Goal: Check status: Check status

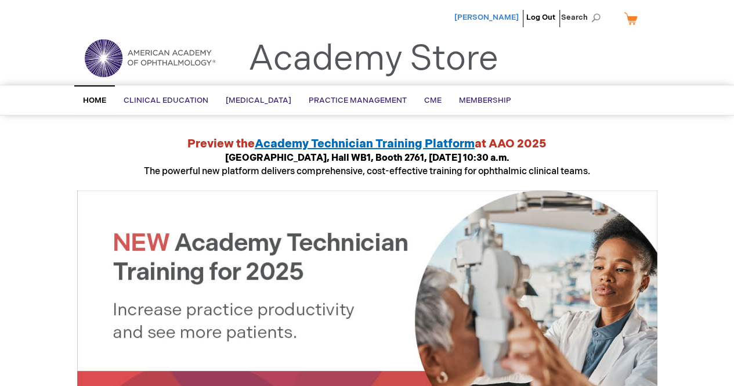
click at [477, 15] on span "[PERSON_NAME]" at bounding box center [486, 17] width 64 height 9
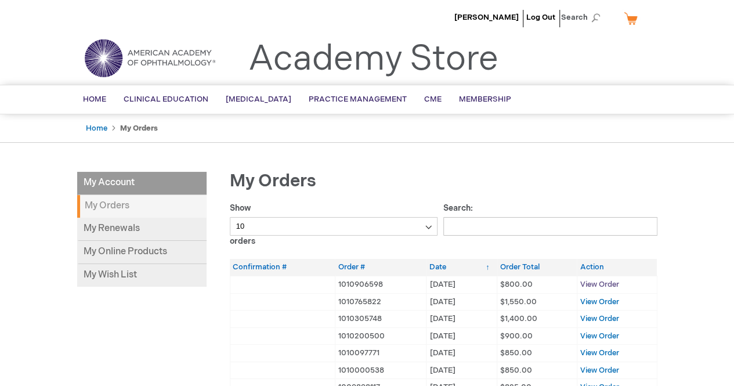
click at [602, 283] on span "View Order" at bounding box center [599, 284] width 39 height 9
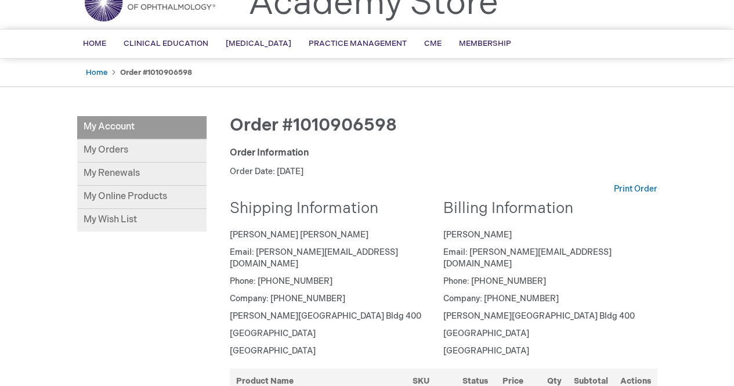
scroll to position [53, 0]
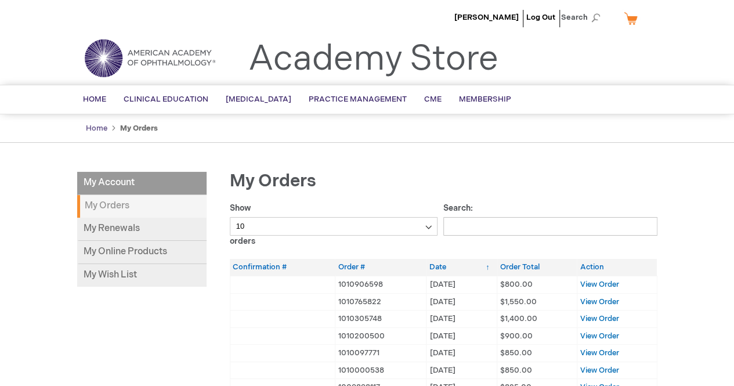
click at [101, 126] on link "Home" at bounding box center [96, 128] width 21 height 9
